Goal: Find specific page/section: Find specific page/section

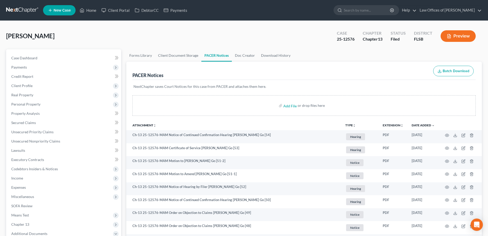
click at [27, 7] on link at bounding box center [22, 10] width 33 height 9
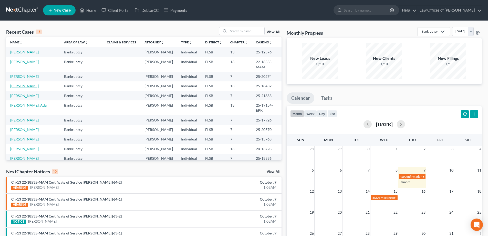
click at [21, 88] on link "[PERSON_NAME]" at bounding box center [24, 86] width 28 height 4
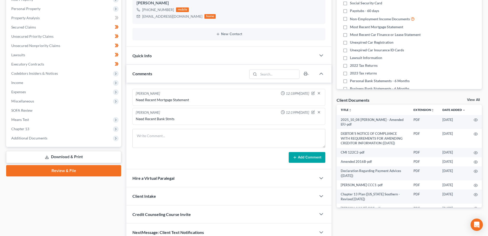
scroll to position [103, 0]
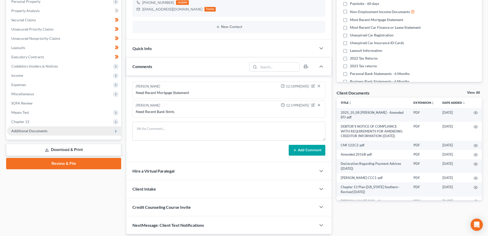
click at [28, 134] on span "Additional Documents" at bounding box center [64, 130] width 114 height 9
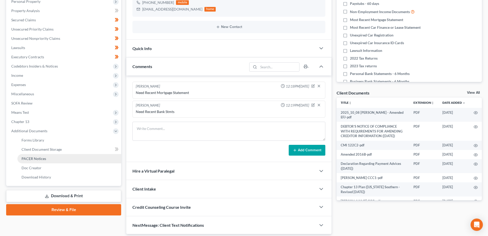
click at [33, 158] on span "PACER Notices" at bounding box center [34, 158] width 25 height 4
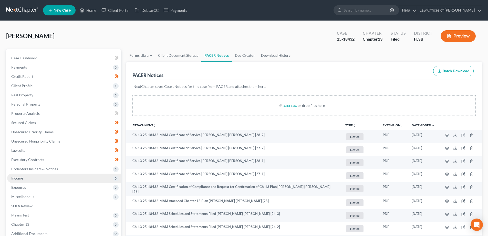
click at [51, 176] on span "Income" at bounding box center [64, 177] width 114 height 9
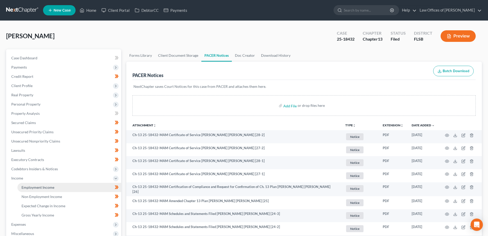
click at [52, 185] on span "Employment Income" at bounding box center [38, 187] width 33 height 4
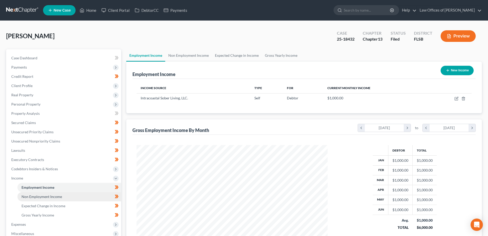
scroll to position [96, 201]
click at [47, 196] on span "Non Employment Income" at bounding box center [42, 196] width 40 height 4
